Goal: Learn about a topic: Learn about a topic

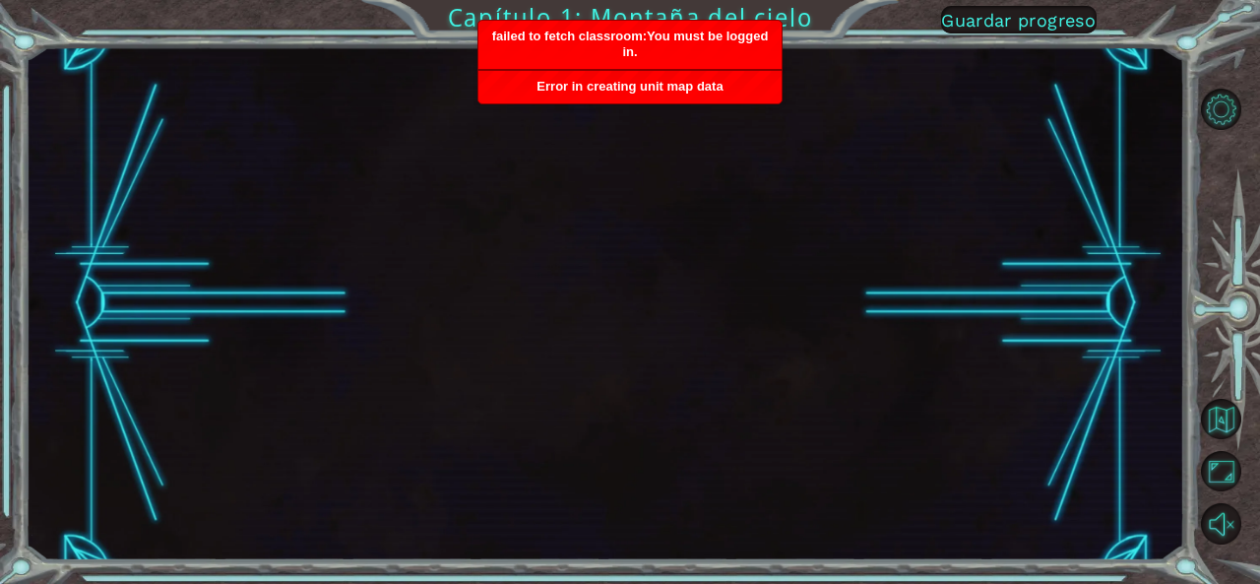
click at [697, 281] on div at bounding box center [605, 303] width 1159 height 514
click at [710, 90] on span "Error in creating unit map data" at bounding box center [629, 86] width 186 height 15
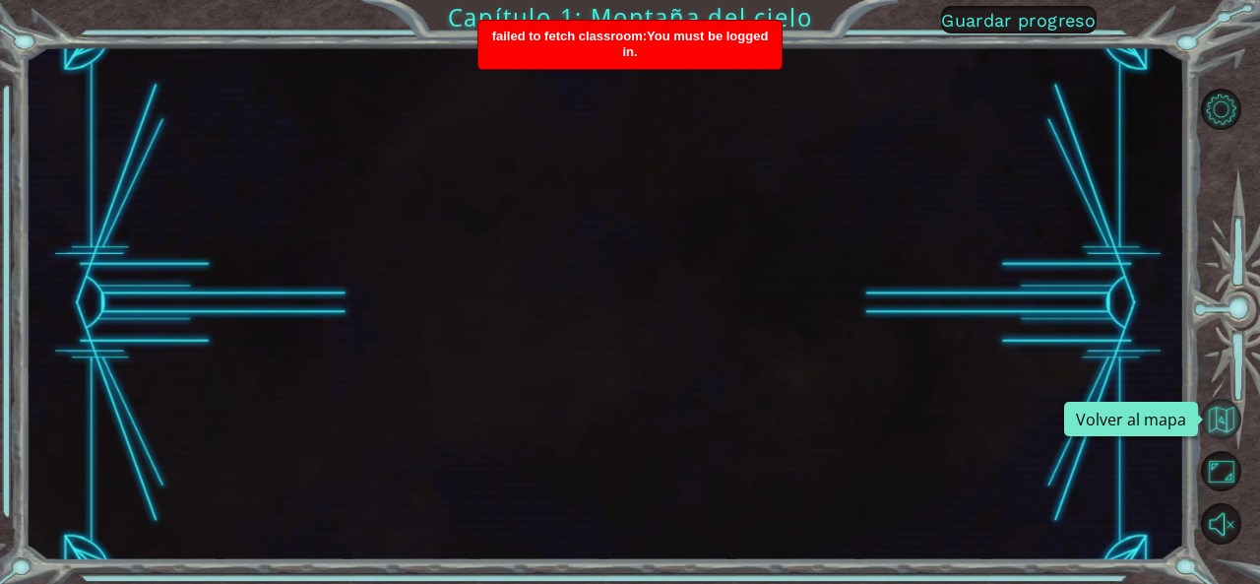
click at [1229, 414] on button "Volver al mapa" at bounding box center [1221, 419] width 41 height 41
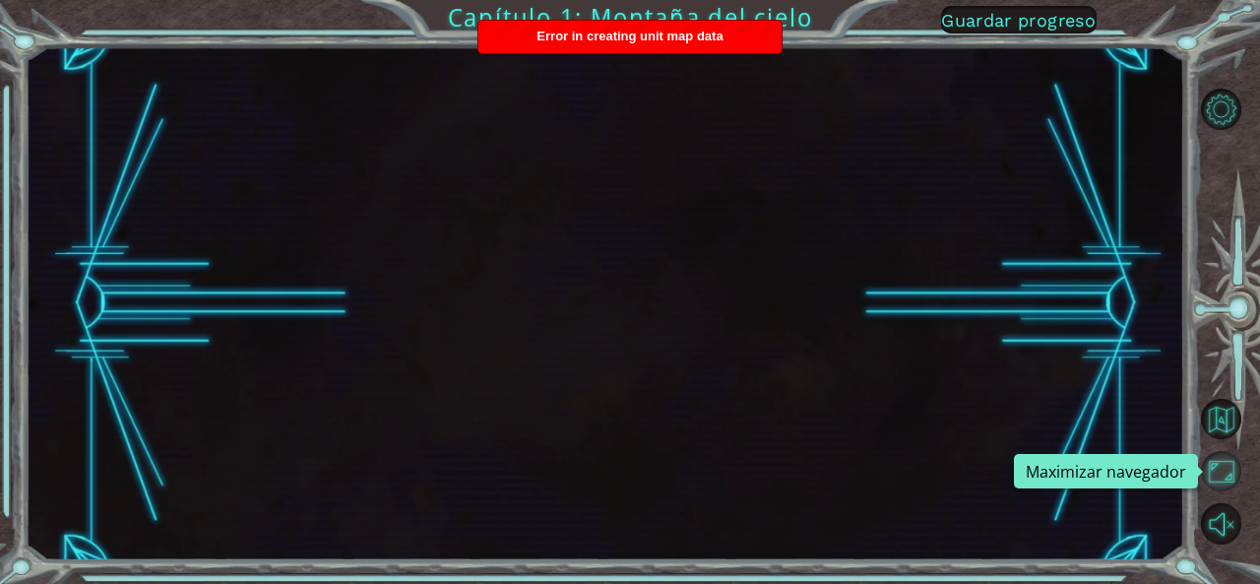
click at [1228, 474] on button "Maximizar navegador" at bounding box center [1221, 471] width 41 height 41
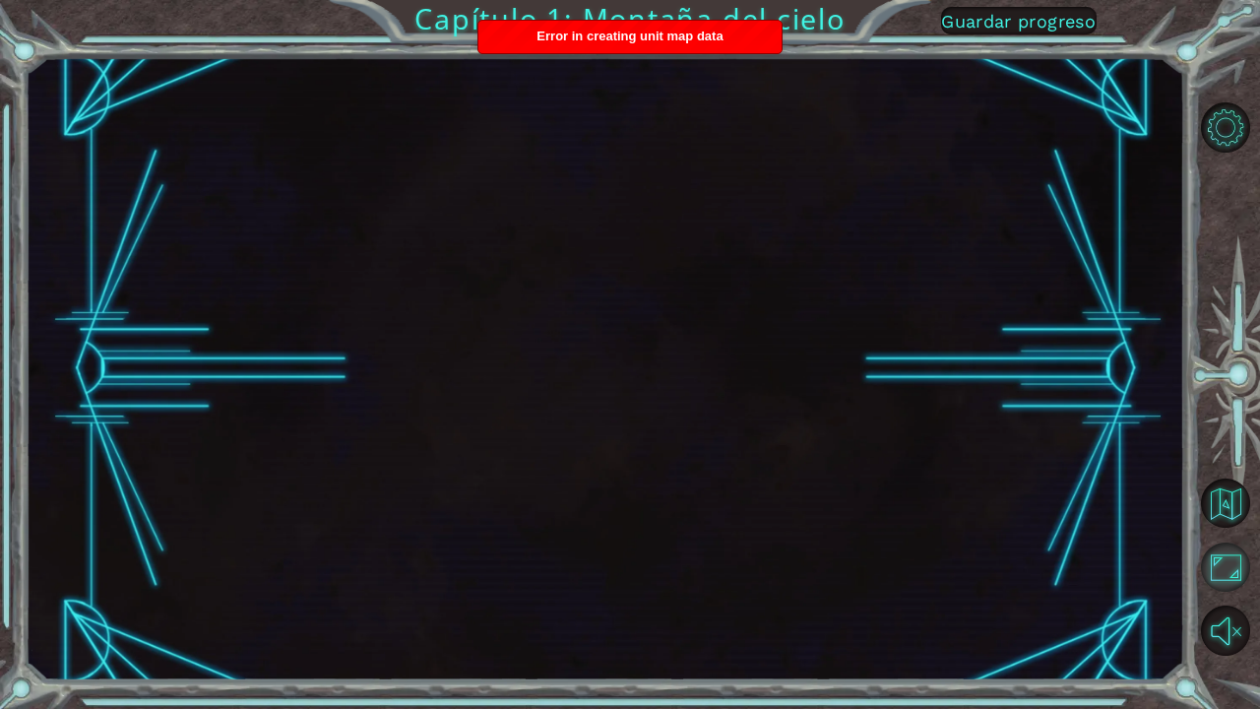
drag, startPoint x: 1228, startPoint y: 560, endPoint x: 1228, endPoint y: 474, distance: 85.6
click at [1228, 560] on button "Maximizar navegador" at bounding box center [1225, 566] width 49 height 49
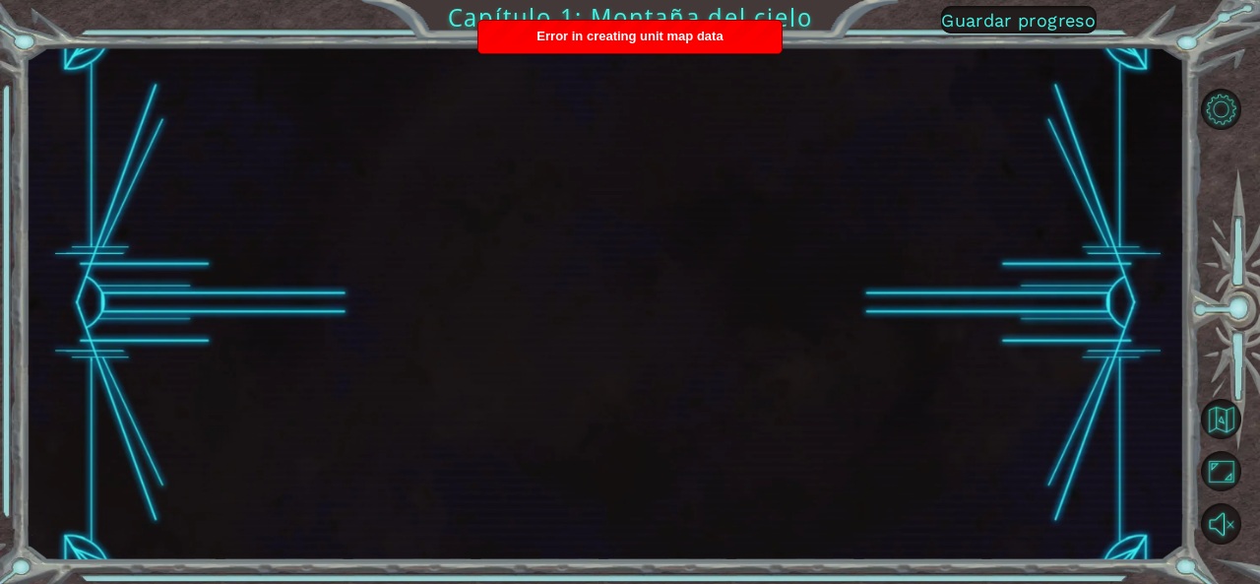
click at [676, 36] on span "Error in creating unit map data" at bounding box center [629, 36] width 186 height 15
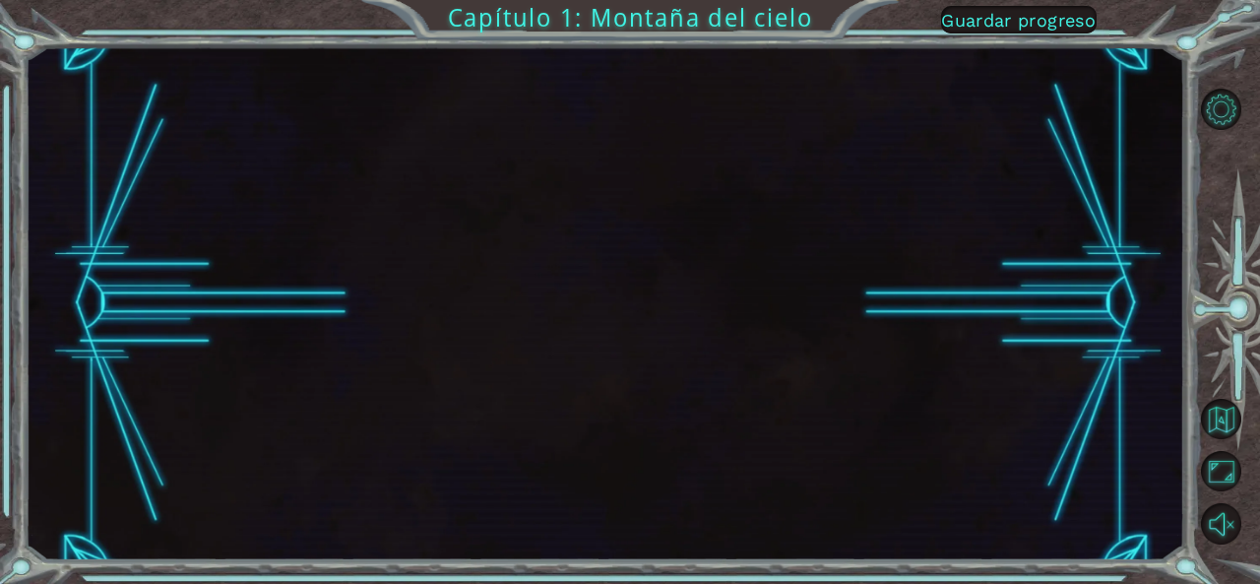
click at [849, 78] on div at bounding box center [605, 303] width 1159 height 514
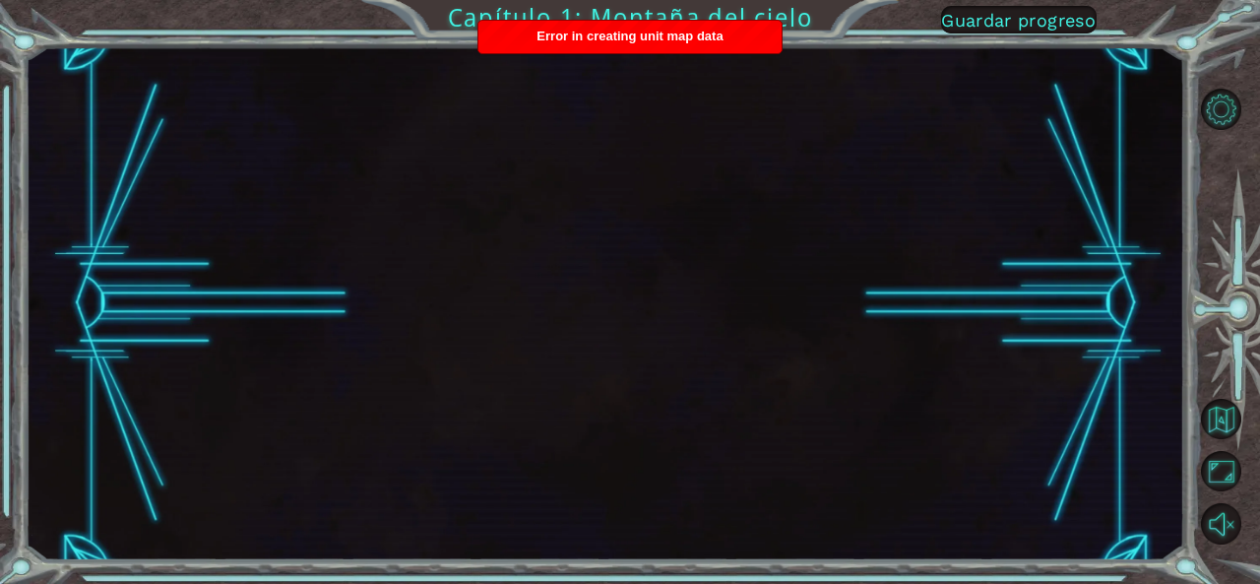
click at [654, 53] on div at bounding box center [605, 303] width 1159 height 514
click at [656, 32] on span "Error in creating unit map data" at bounding box center [629, 36] width 186 height 15
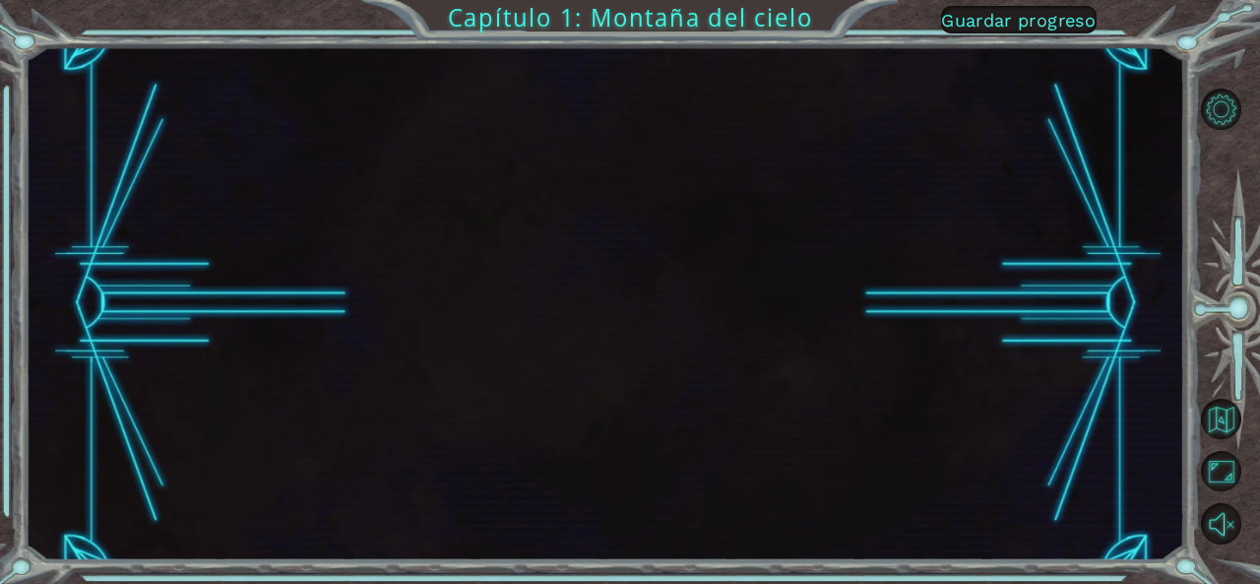
click at [1045, 13] on span "Guardar progreso" at bounding box center [1018, 20] width 155 height 21
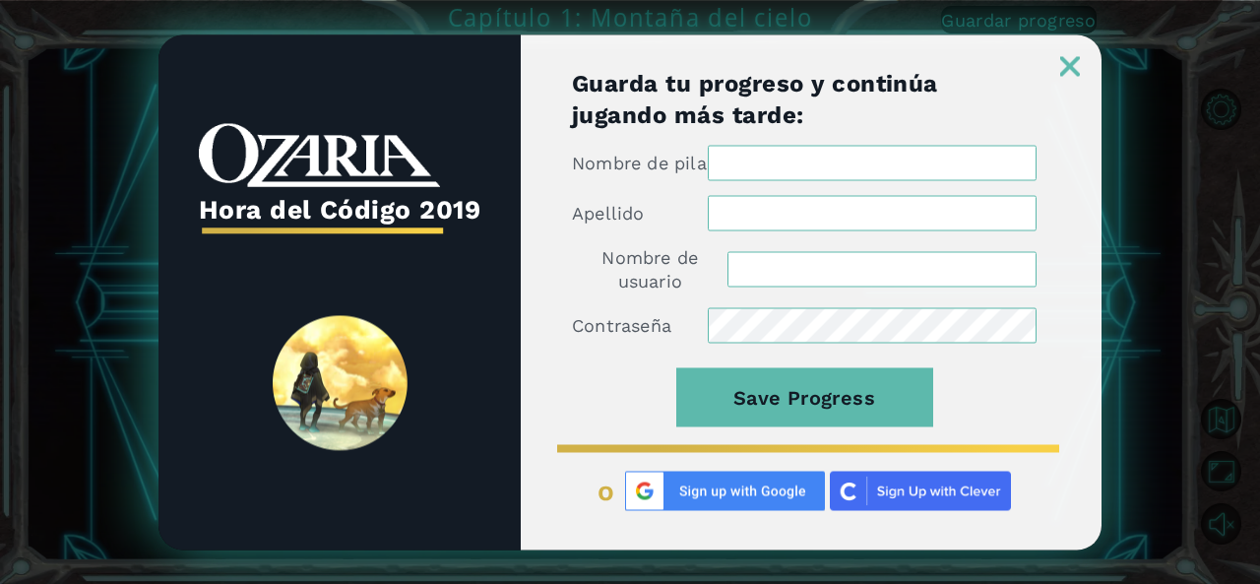
click at [811, 176] on input "Nombre de pila" at bounding box center [872, 162] width 329 height 35
type input "Azul"
click at [776, 221] on input "Apellido" at bounding box center [872, 212] width 329 height 35
type input "[PERSON_NAME]"
click at [787, 275] on input "Nombre de usuario" at bounding box center [881, 268] width 309 height 35
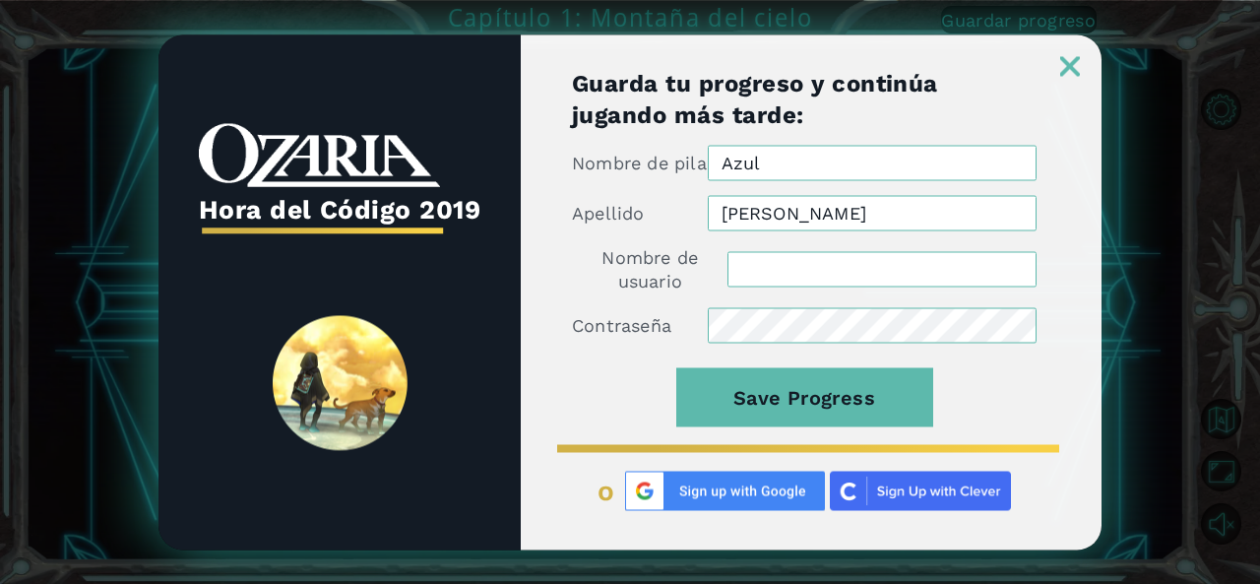
click at [787, 275] on input "Nombre de usuario" at bounding box center [881, 268] width 309 height 35
click at [1079, 60] on img at bounding box center [1070, 66] width 20 height 20
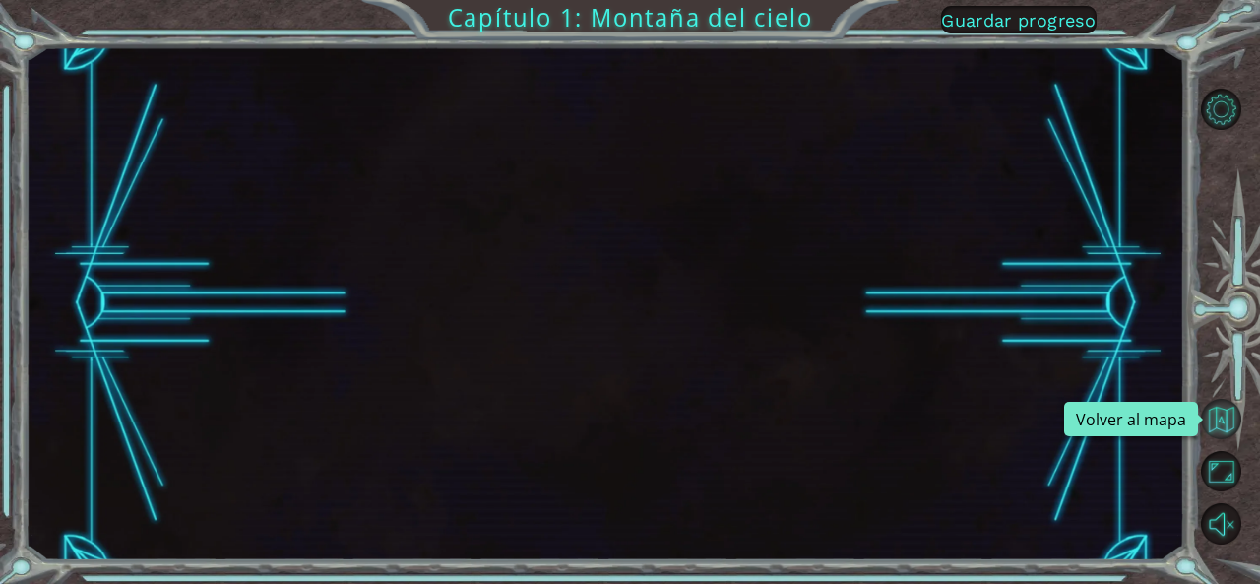
click at [1222, 418] on button "Volver al mapa" at bounding box center [1221, 419] width 41 height 41
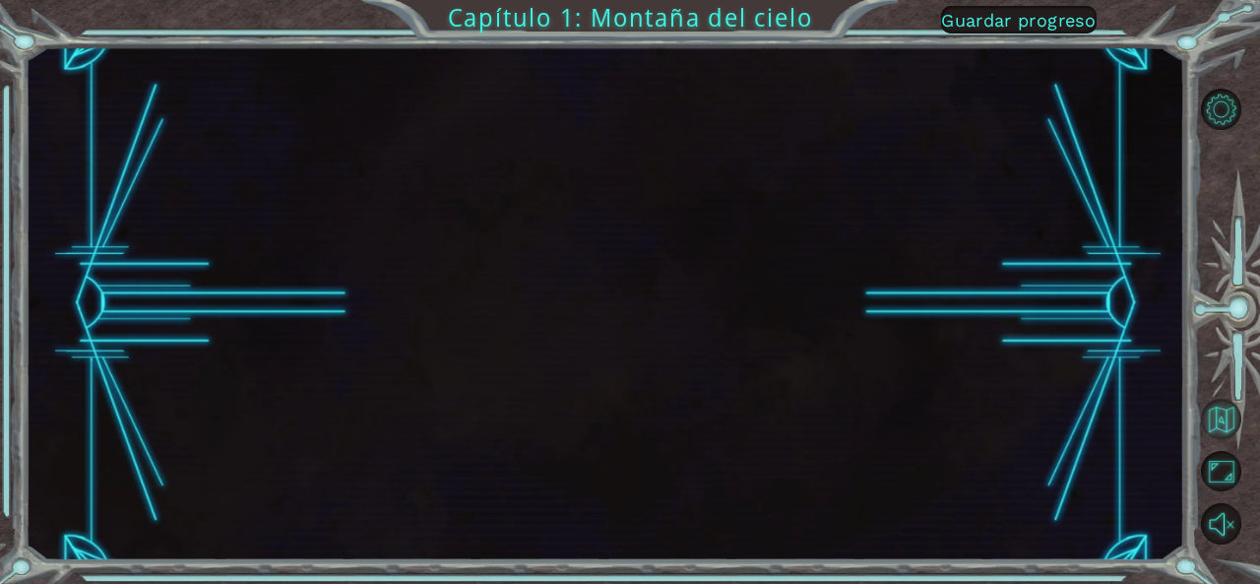
click at [1222, 418] on button "Volver al mapa" at bounding box center [1221, 419] width 41 height 41
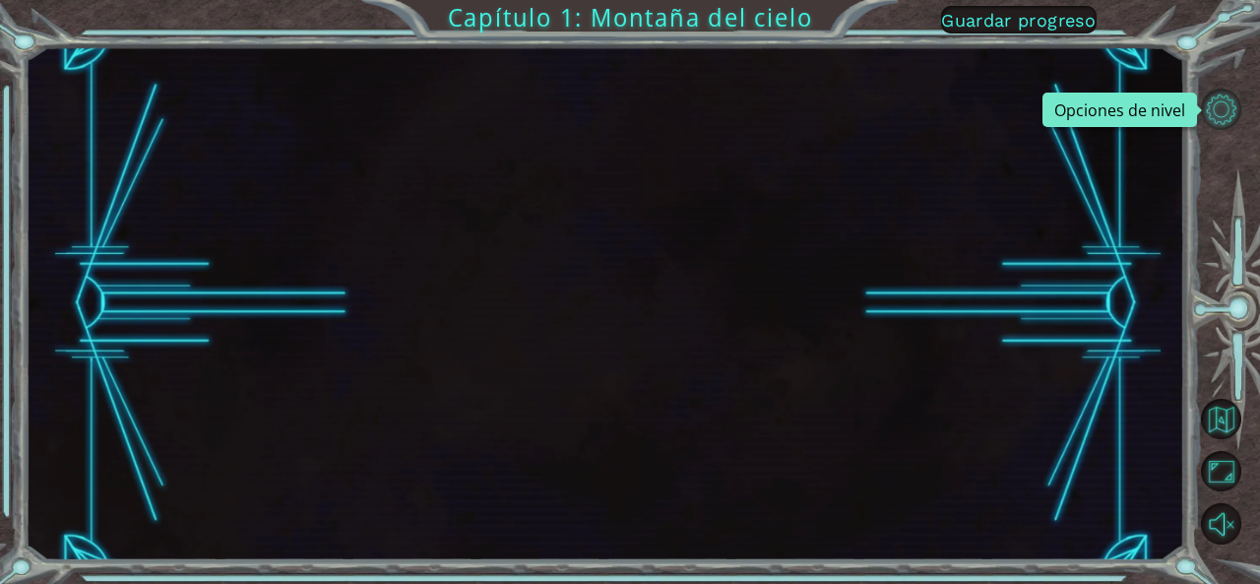
click at [1219, 105] on button "Opciones de nivel" at bounding box center [1221, 109] width 41 height 41
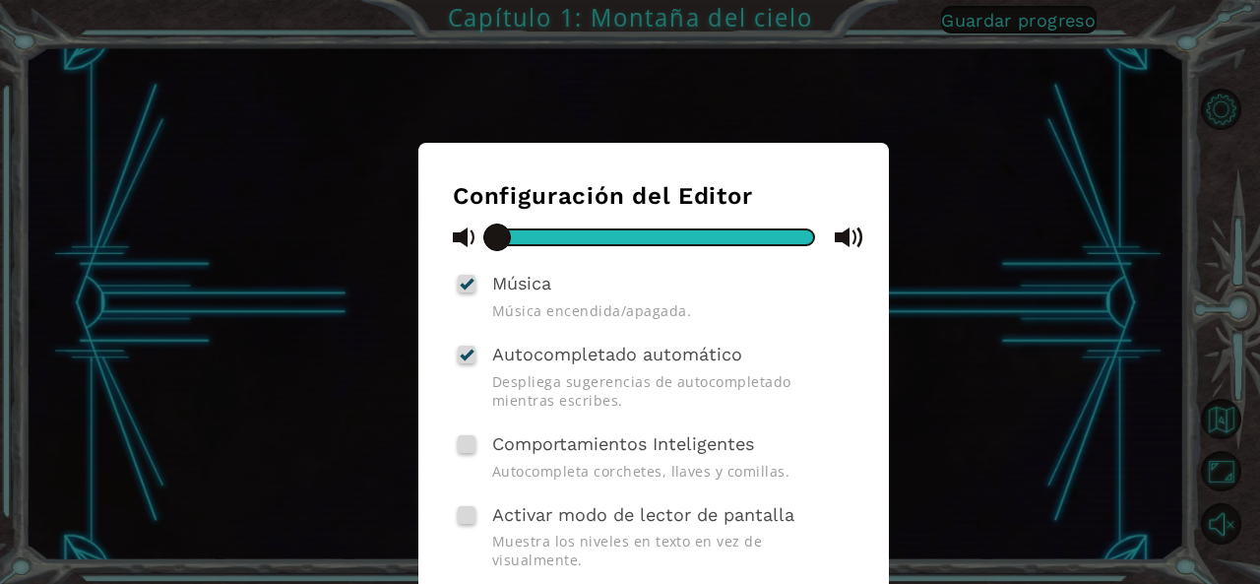
click at [977, 165] on div "Configuración del Editor Música Música encendida/apagada. Autocompletado automá…" at bounding box center [630, 292] width 1260 height 584
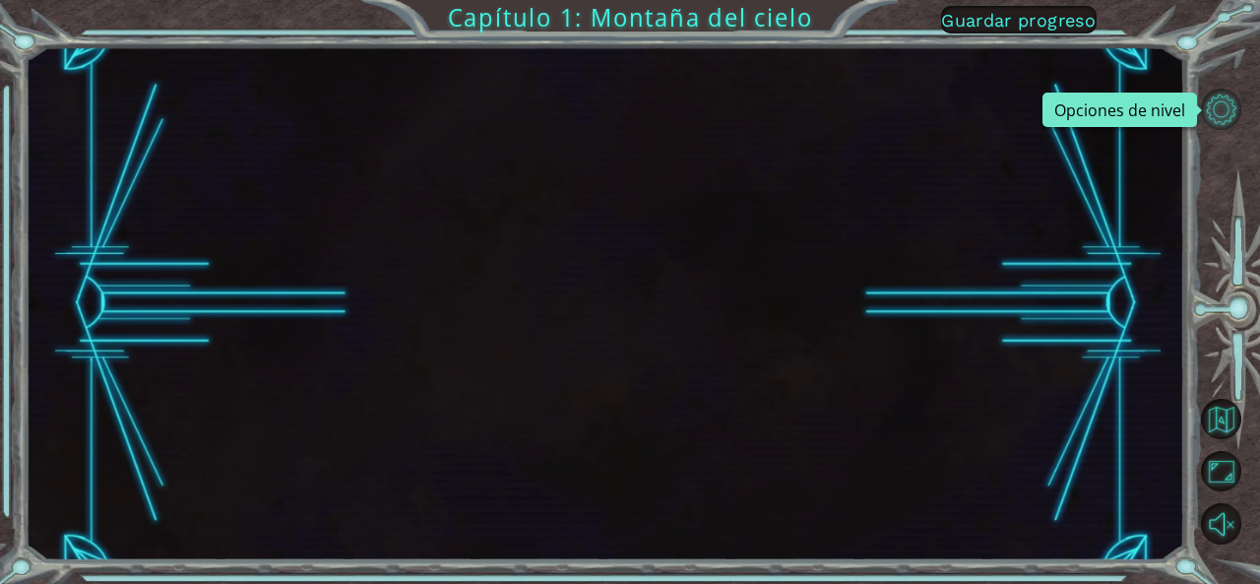
click at [1225, 109] on button "Opciones de nivel" at bounding box center [1221, 109] width 41 height 41
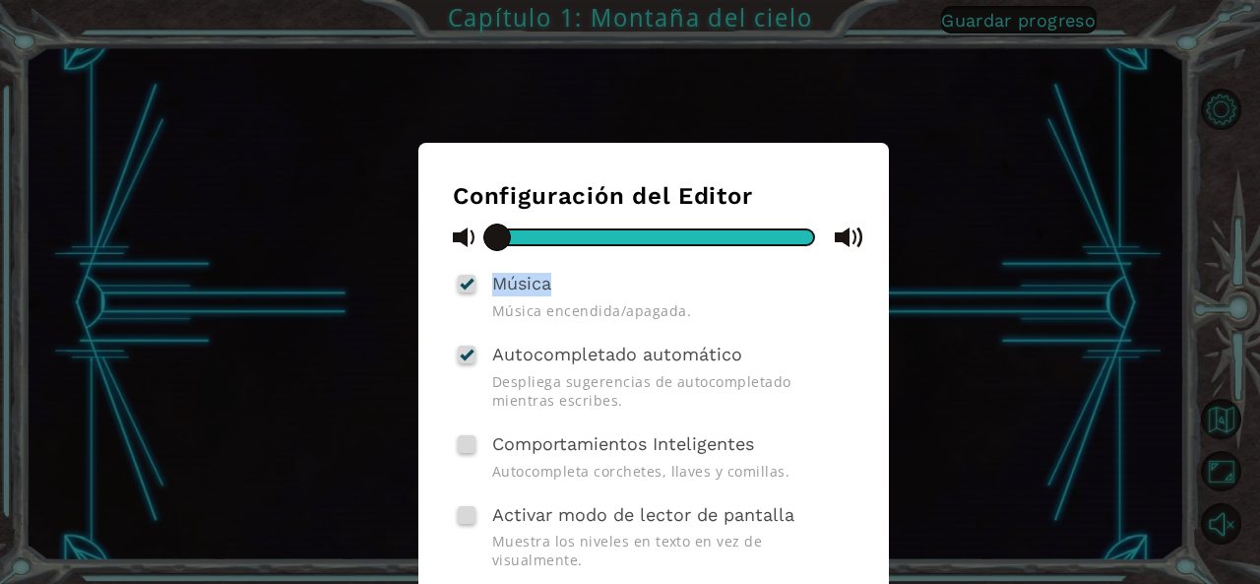
drag, startPoint x: 500, startPoint y: 230, endPoint x: 624, endPoint y: 252, distance: 125.9
click at [624, 252] on div "Configuración del Editor Música Música encendida/apagada. Autocompletado automá…" at bounding box center [654, 412] width 402 height 461
click at [492, 235] on span at bounding box center [497, 237] width 28 height 28
click at [460, 287] on div at bounding box center [467, 284] width 14 height 16
click at [0, 0] on input "Música" at bounding box center [0, 0] width 0 height 0
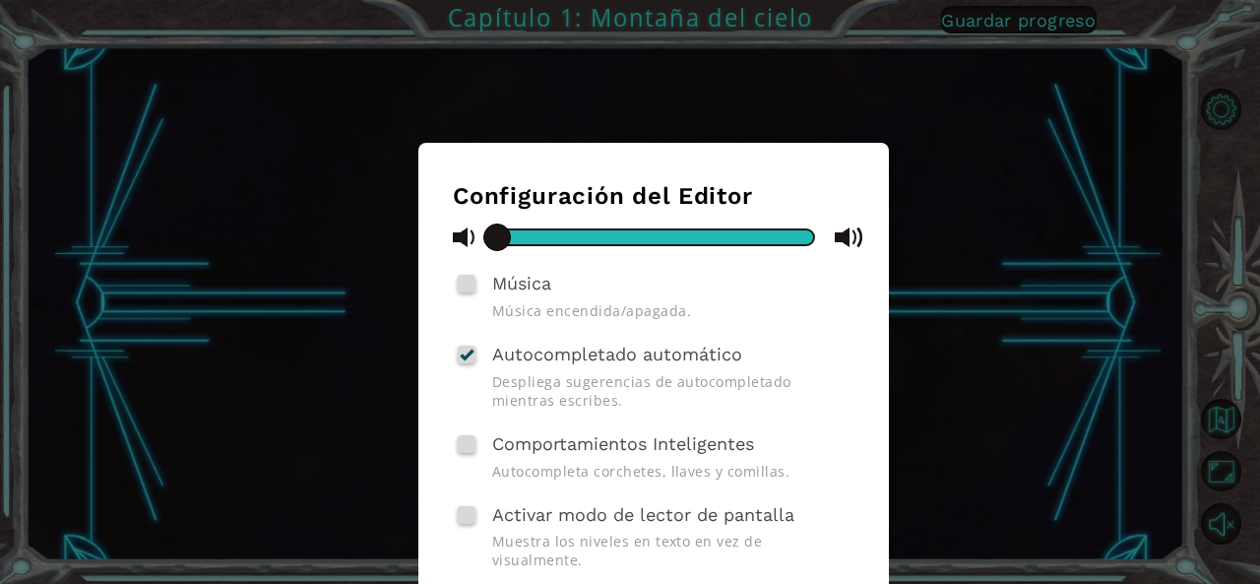
click at [887, 421] on div "Configuración del Editor Música Música encendida/apagada. Autocompletado automá…" at bounding box center [630, 292] width 1260 height 584
